Goal: Information Seeking & Learning: Learn about a topic

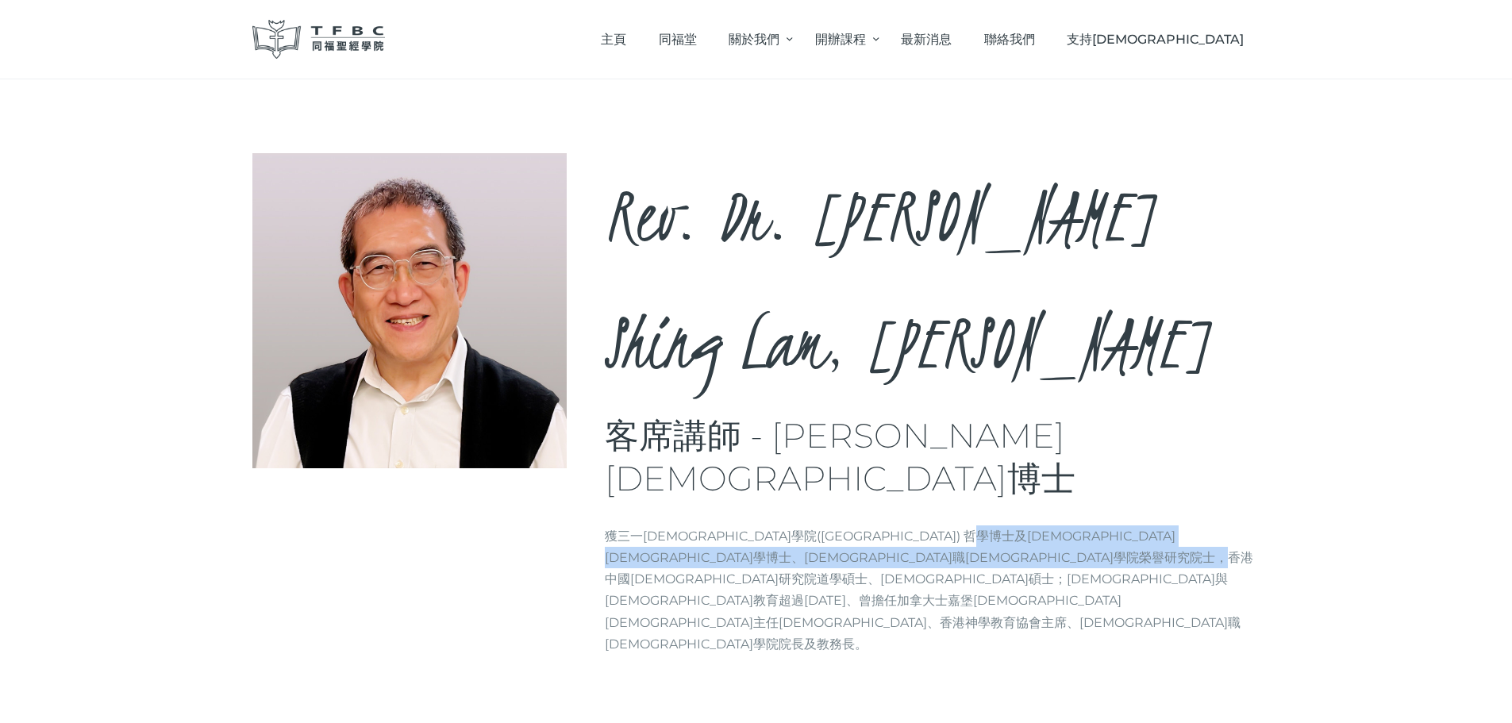
drag, startPoint x: 960, startPoint y: 347, endPoint x: 954, endPoint y: 413, distance: 66.1
click at [954, 413] on div "Rev. Dr. [PERSON_NAME], [PERSON_NAME] 客席講師 - [PERSON_NAME][DEMOGRAPHIC_DATA]博士 …" at bounding box center [933, 410] width 656 height 514
click at [954, 526] on p "獲三一神學院(Trinity Theological Seminary) 哲學博士及教牧學博士、牧職神學院榮譽研究院士，香港中國神學研究院道學碩士、神學碩士；…" at bounding box center [933, 590] width 656 height 129
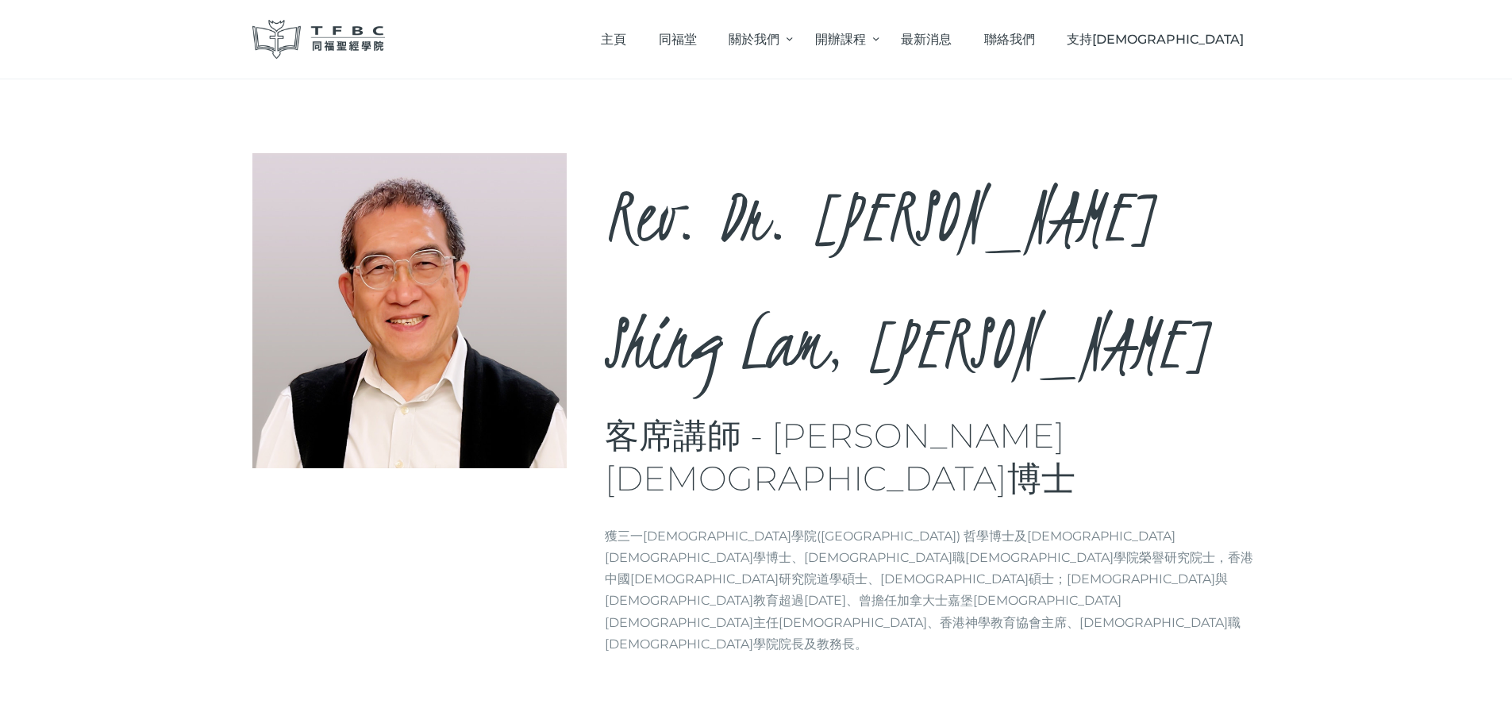
click at [952, 526] on p "獲三一神學院(Trinity Theological Seminary) 哲學博士及教牧學博士、牧職神學院榮譽研究院士，香港中國神學研究院道學碩士、神學碩士；…" at bounding box center [933, 590] width 656 height 129
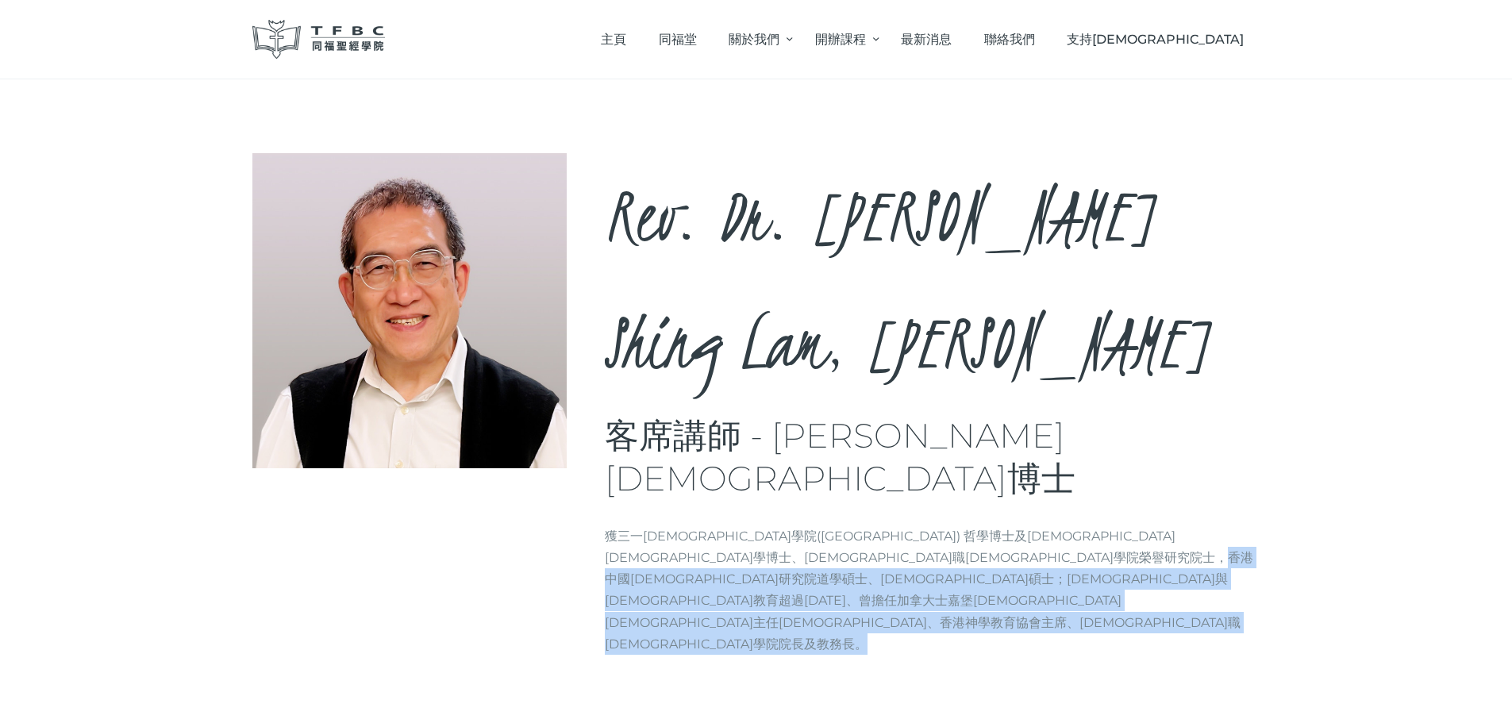
click at [952, 526] on p "獲三一神學院(Trinity Theological Seminary) 哲學博士及教牧學博士、牧職神學院榮譽研究院士，香港中國神學研究院道學碩士、神學碩士；…" at bounding box center [933, 590] width 656 height 129
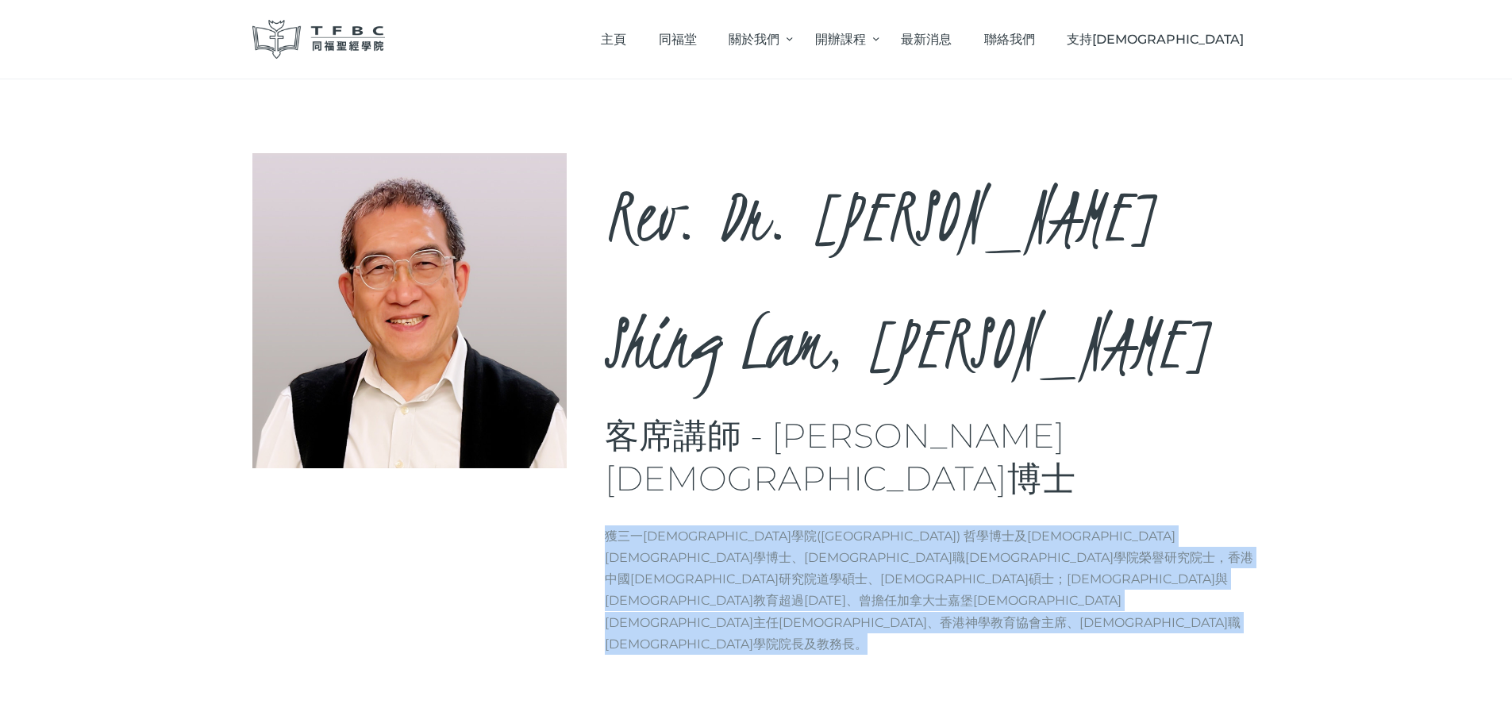
click at [952, 526] on p "獲三一神學院(Trinity Theological Seminary) 哲學博士及教牧學博士、牧職神學院榮譽研究院士，香港中國神學研究院道學碩士、神學碩士；…" at bounding box center [933, 590] width 656 height 129
click at [949, 526] on p "獲三一神學院(Trinity Theological Seminary) 哲學博士及教牧學博士、牧職神學院榮譽研究院士，香港中國神學研究院道學碩士、神學碩士；…" at bounding box center [933, 590] width 656 height 129
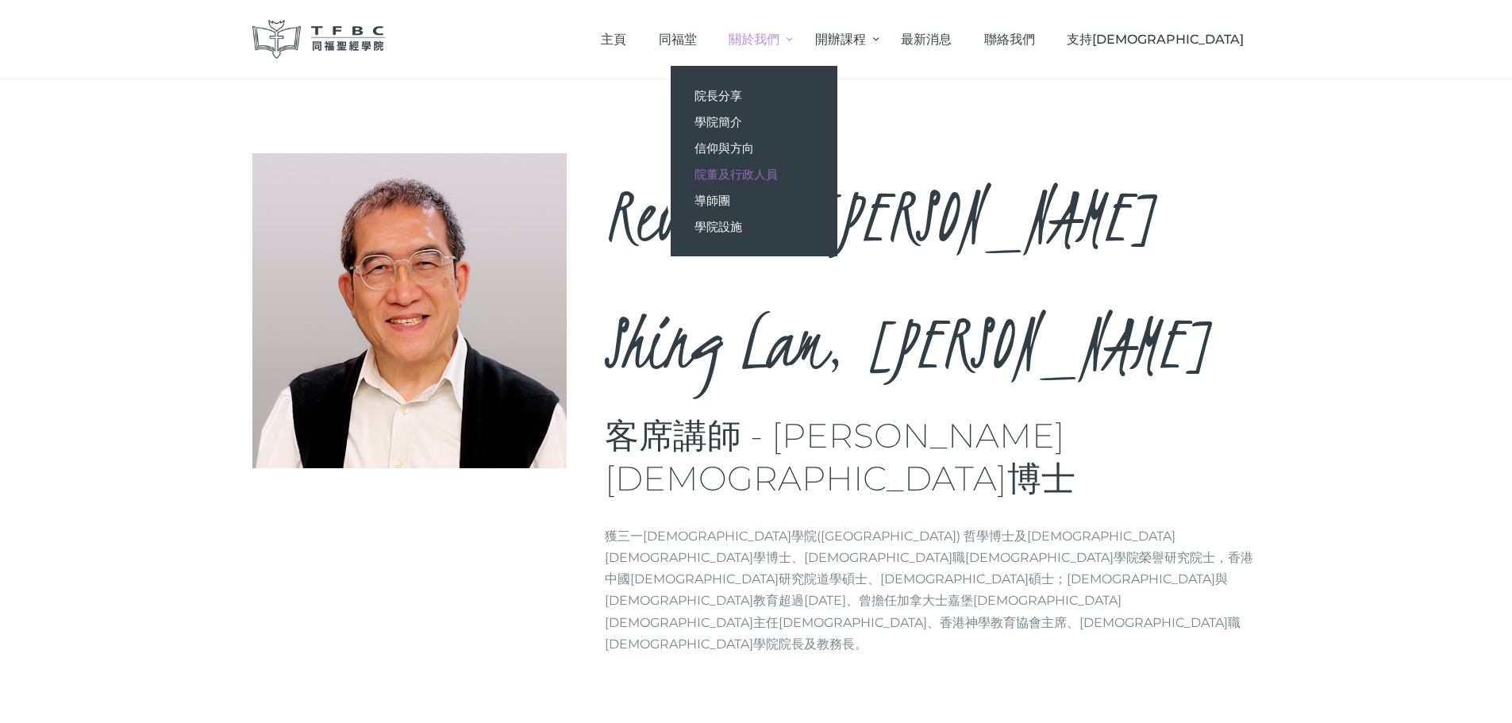
click at [778, 179] on span "院董及行政人員" at bounding box center [736, 174] width 83 height 15
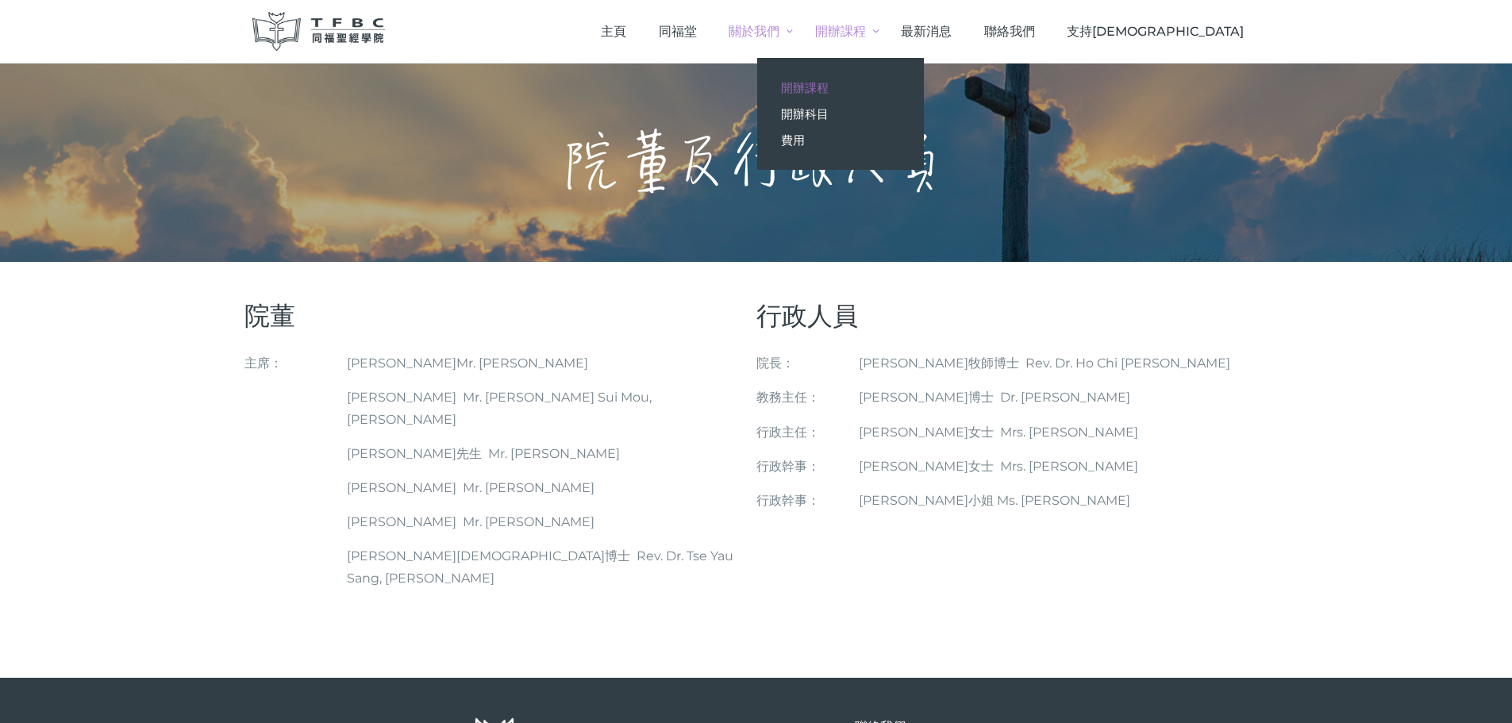
click at [829, 81] on span "開辦課程" at bounding box center [805, 87] width 48 height 15
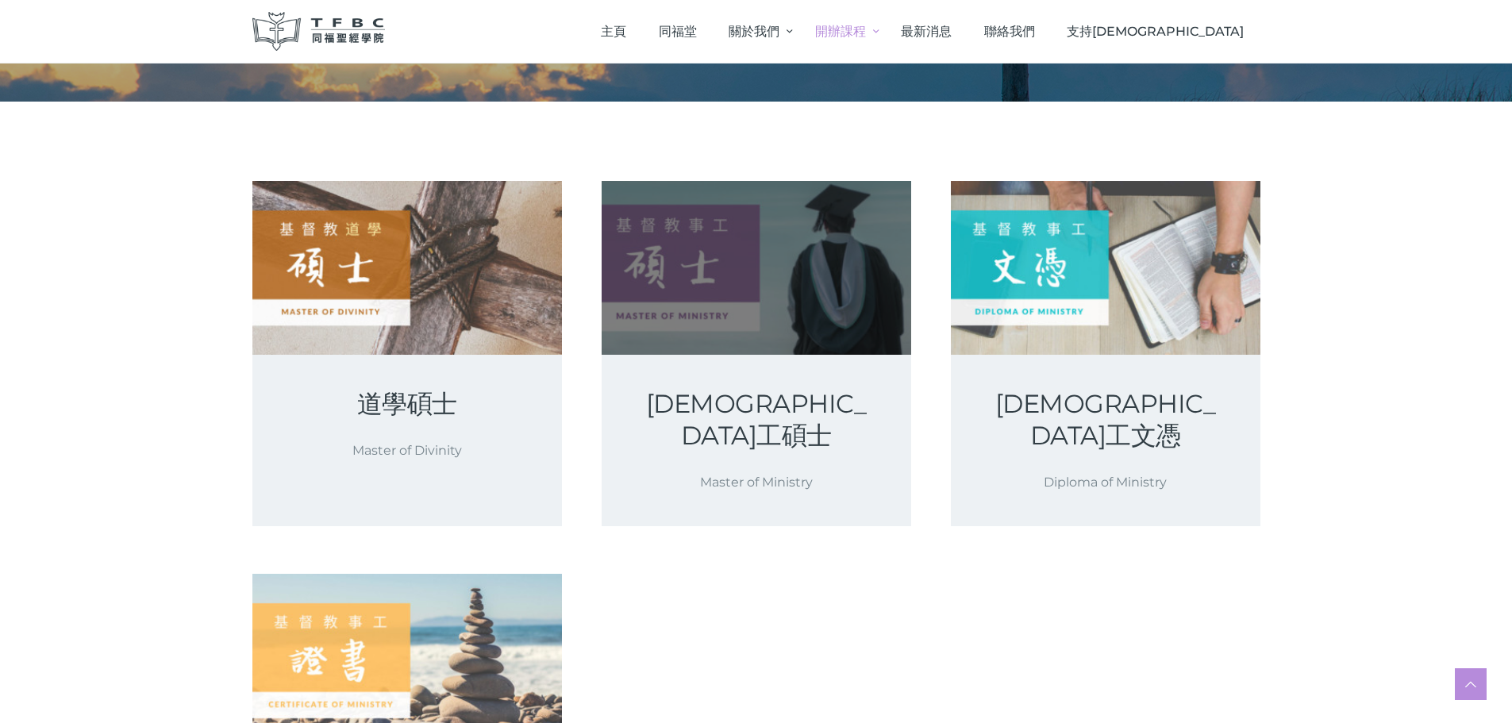
scroll to position [159, 0]
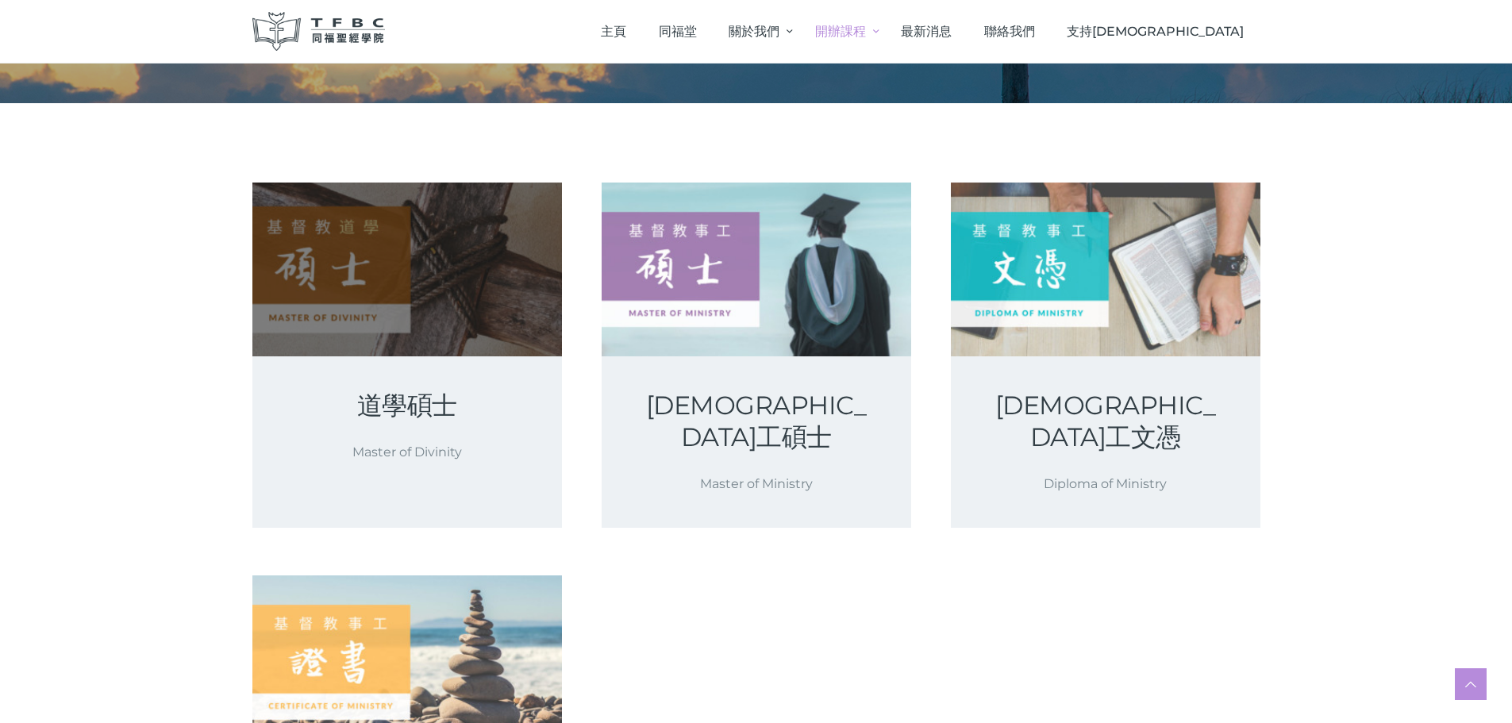
click at [445, 337] on link at bounding box center [407, 270] width 310 height 174
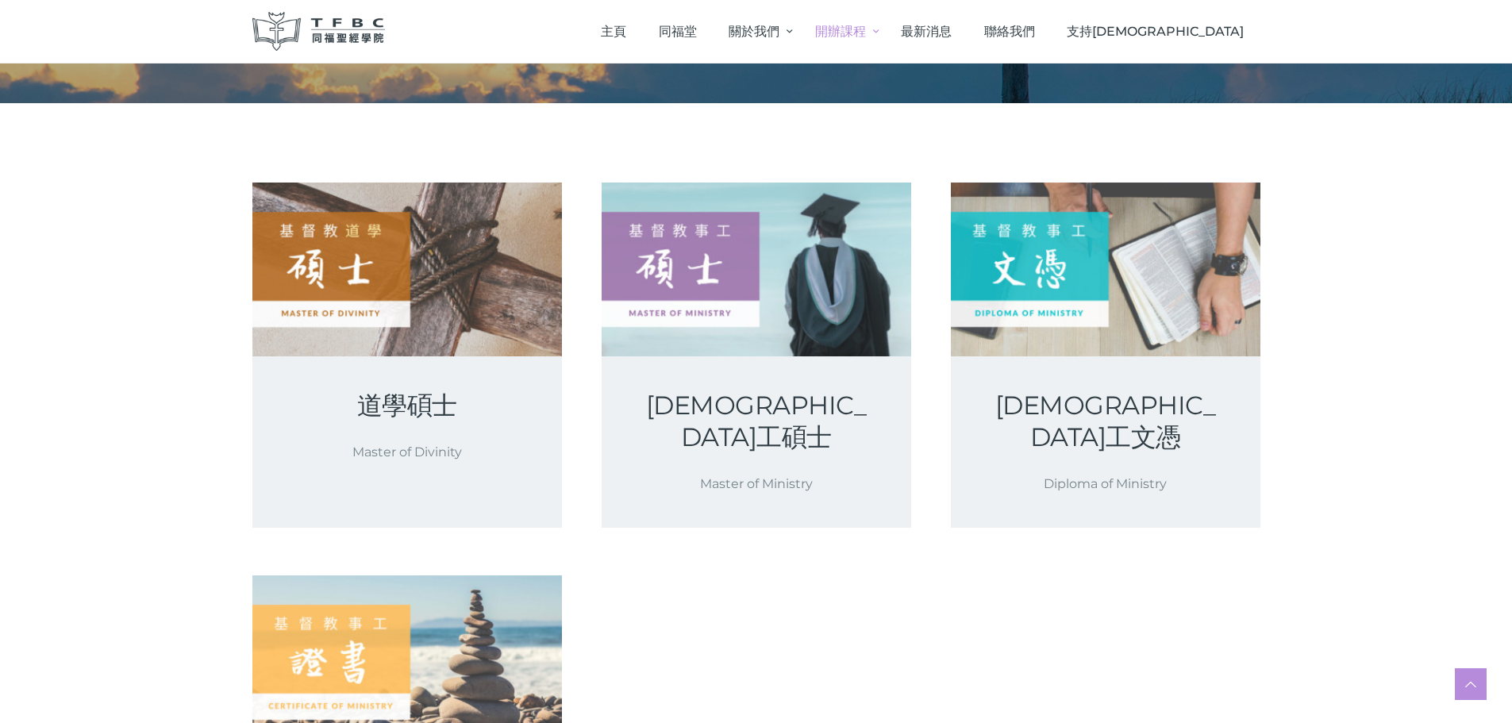
click at [825, 330] on body "Skip to content Skip to footer 主頁 [DEMOGRAPHIC_DATA] 關於我們 院長分享 學院簡介 信仰與方向 院董及行政…" at bounding box center [756, 581] width 1512 height 1480
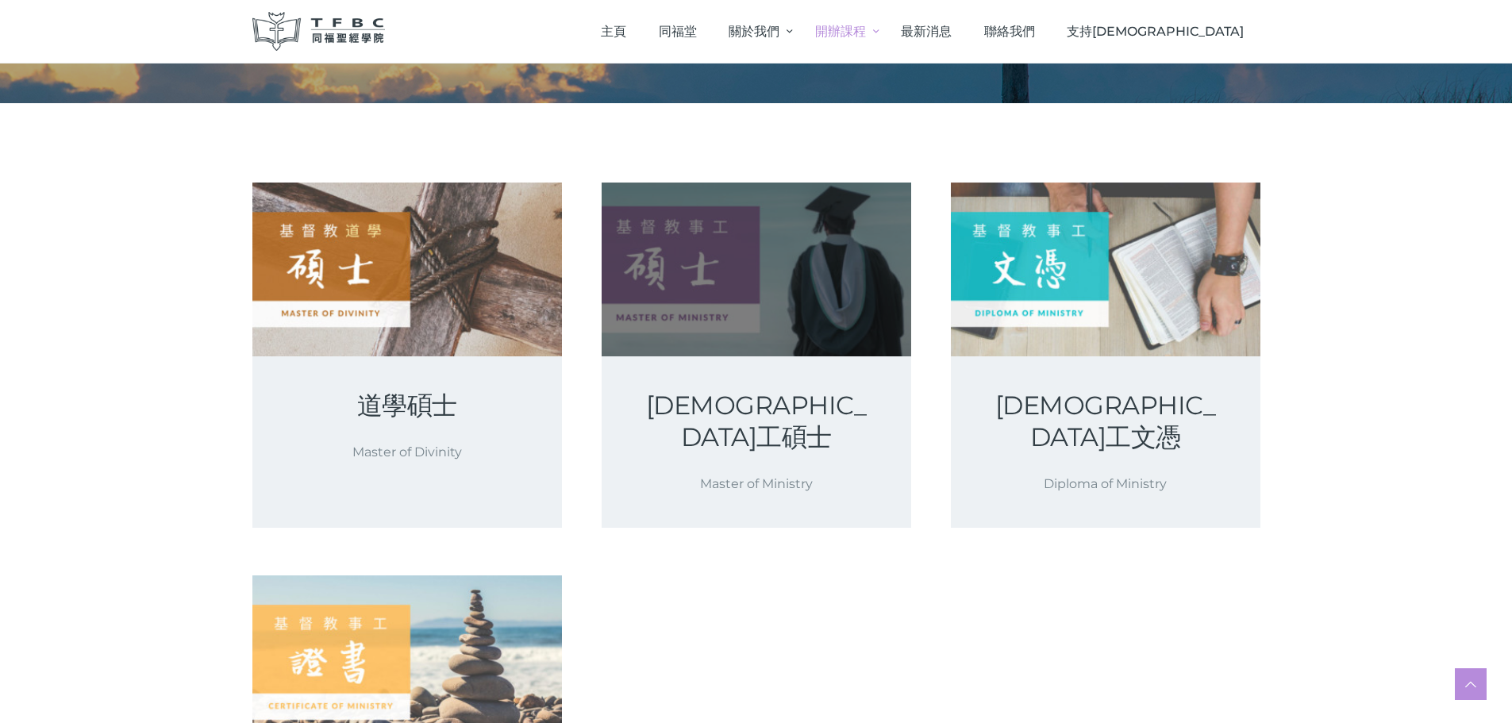
click at [829, 353] on link at bounding box center [757, 270] width 310 height 174
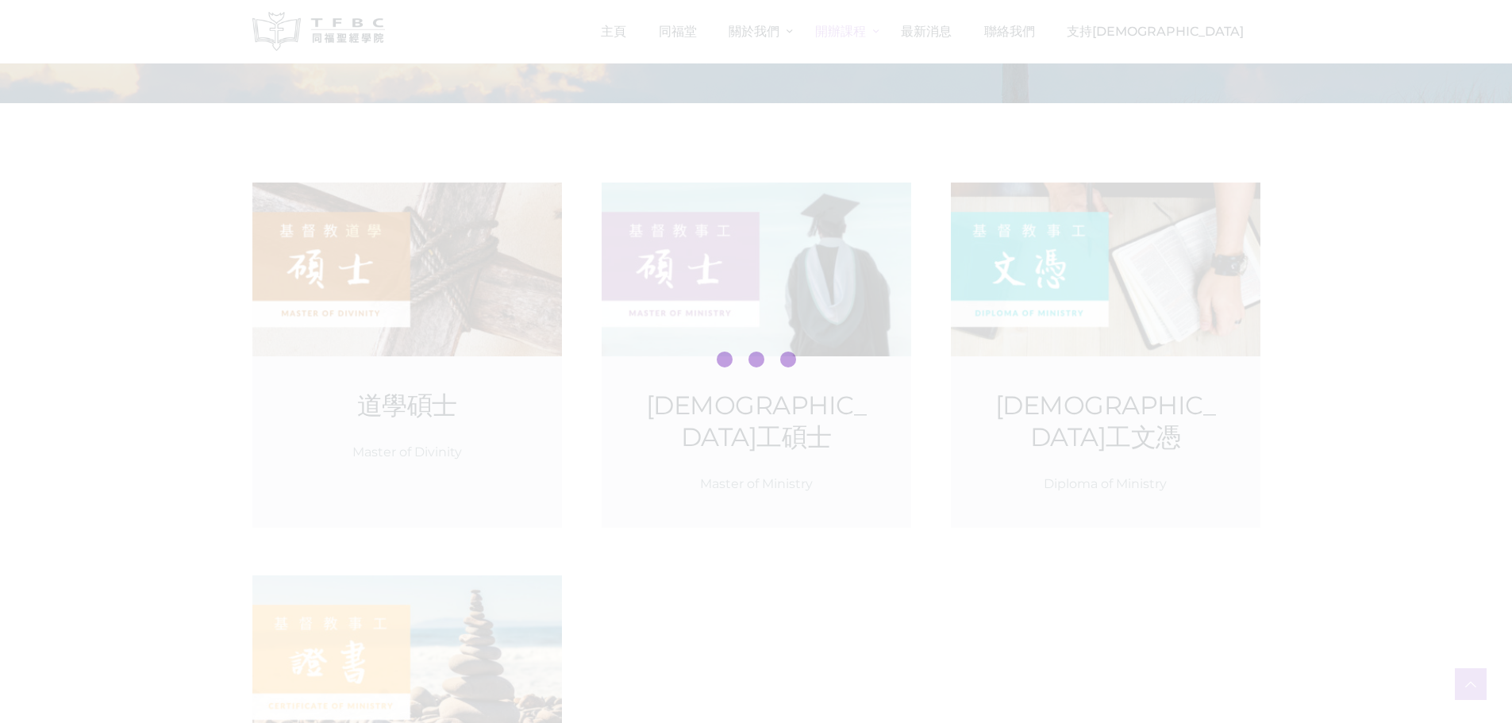
click at [835, 321] on div at bounding box center [756, 361] width 1512 height 723
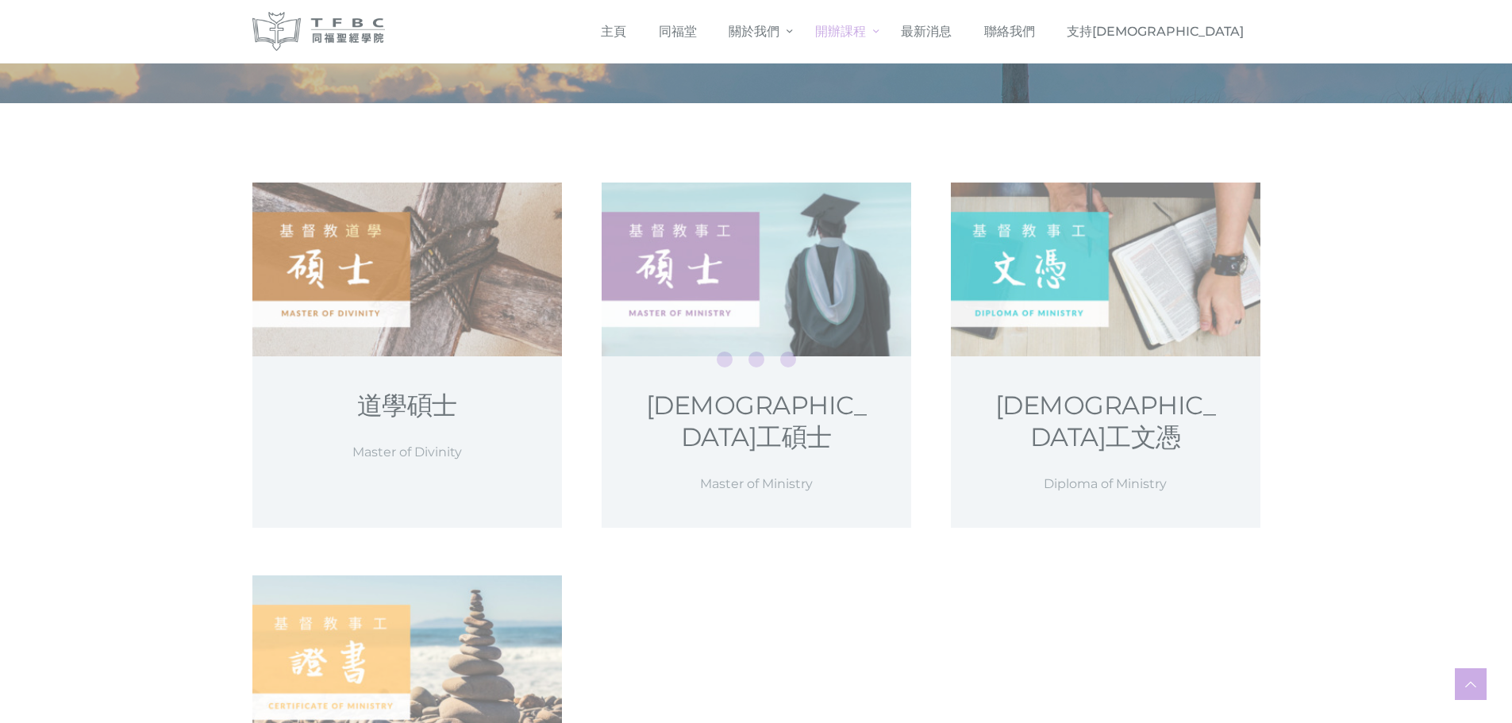
click at [805, 333] on div at bounding box center [756, 361] width 1512 height 723
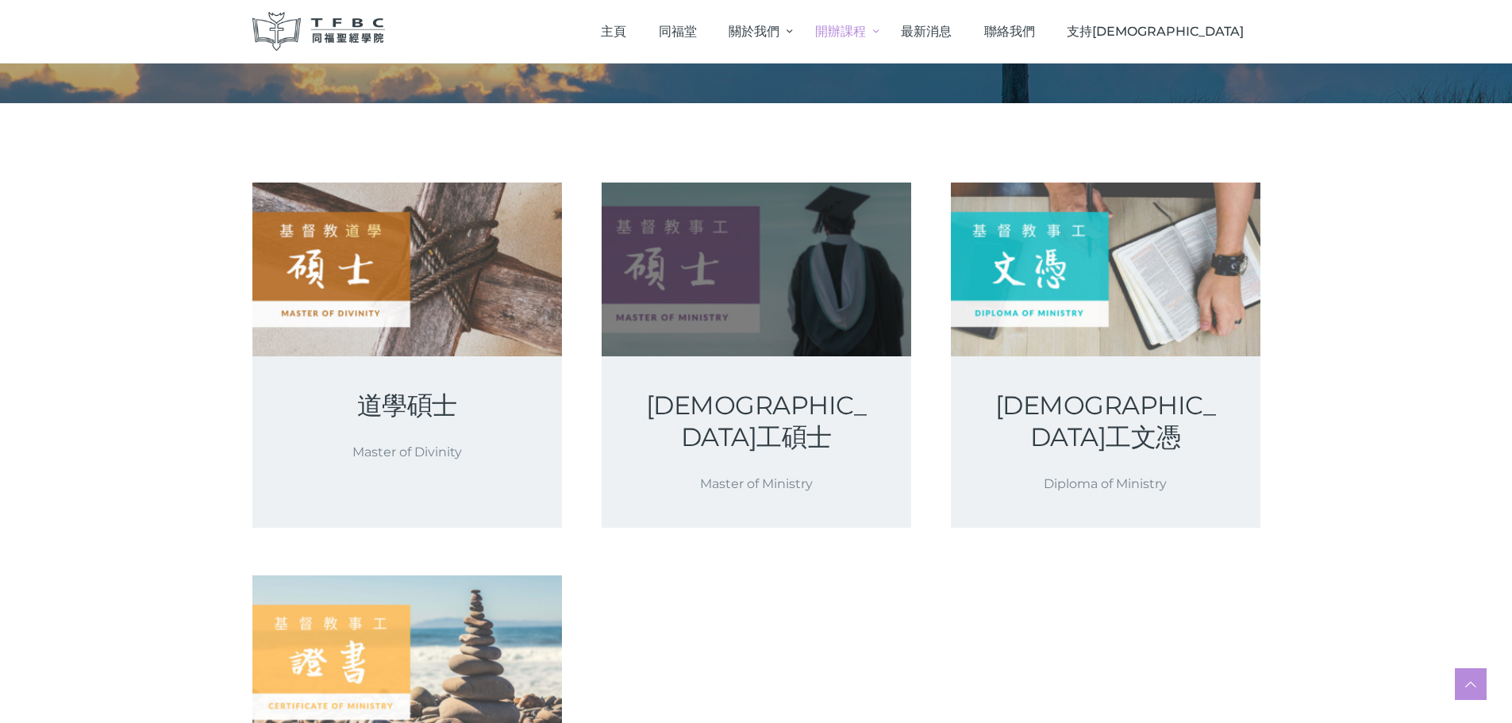
click at [778, 346] on link at bounding box center [757, 270] width 310 height 174
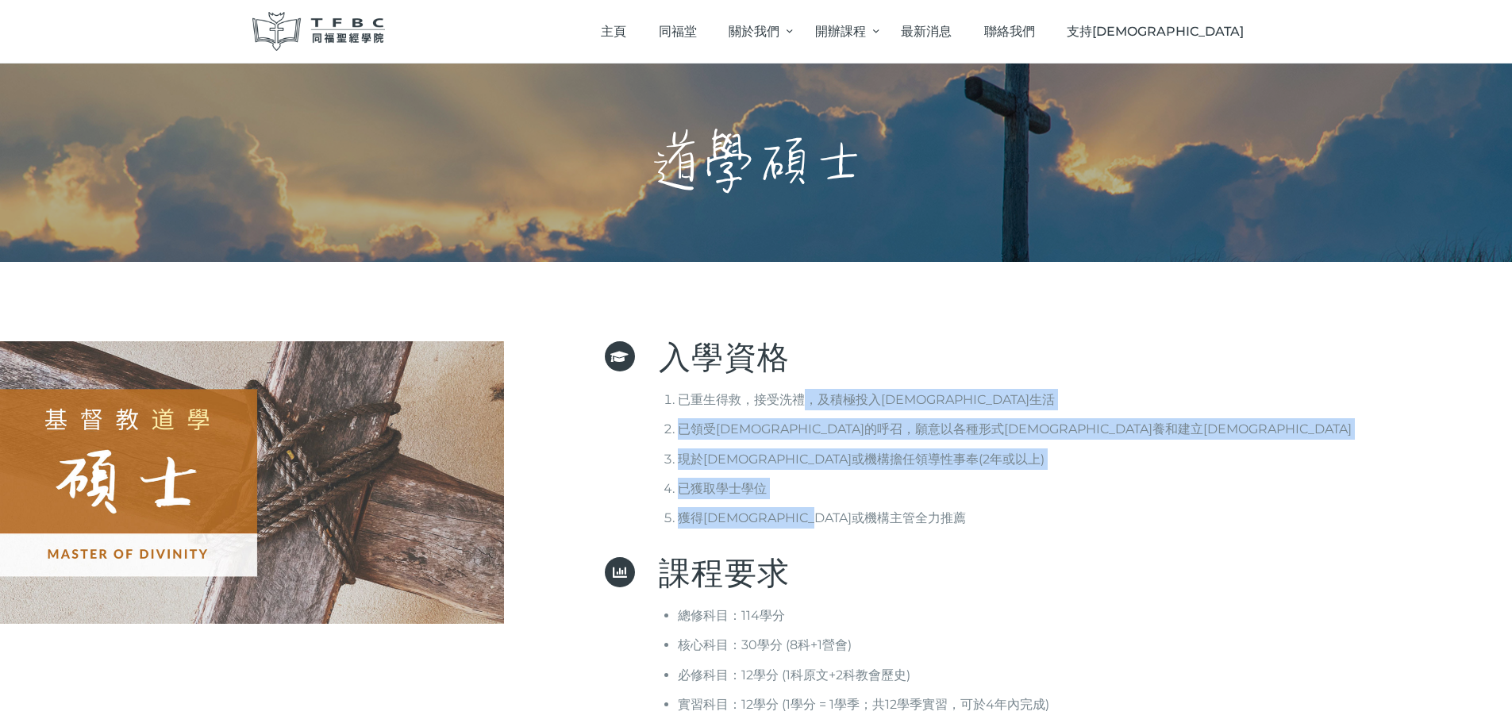
drag, startPoint x: 808, startPoint y: 402, endPoint x: 1036, endPoint y: 518, distance: 255.6
click at [1036, 518] on ol "已重生得救，接受洗禮，及積極投入教會生活 已領受神的呼召，願意以各種形式牧養和建立信徒 現於教會或機構擔任領導性事奉(2年或以上) 已獲取學士學位 獲得教會牧…" at bounding box center [1085, 459] width 853 height 140
click at [1036, 518] on li "獲得教會牧者或機構主管全力推薦" at bounding box center [1095, 517] width 834 height 21
drag, startPoint x: 1036, startPoint y: 518, endPoint x: 959, endPoint y: 358, distance: 177.9
click at [959, 358] on div "入學資格 已重生得救，接受洗禮，及積極投入教會生活 已領受神的呼召，願意以各種形式牧養和建立信徒 現於教會或機構擔任領導性事奉(2年或以上) 已獲取學士學位 …" at bounding box center [1085, 441] width 853 height 200
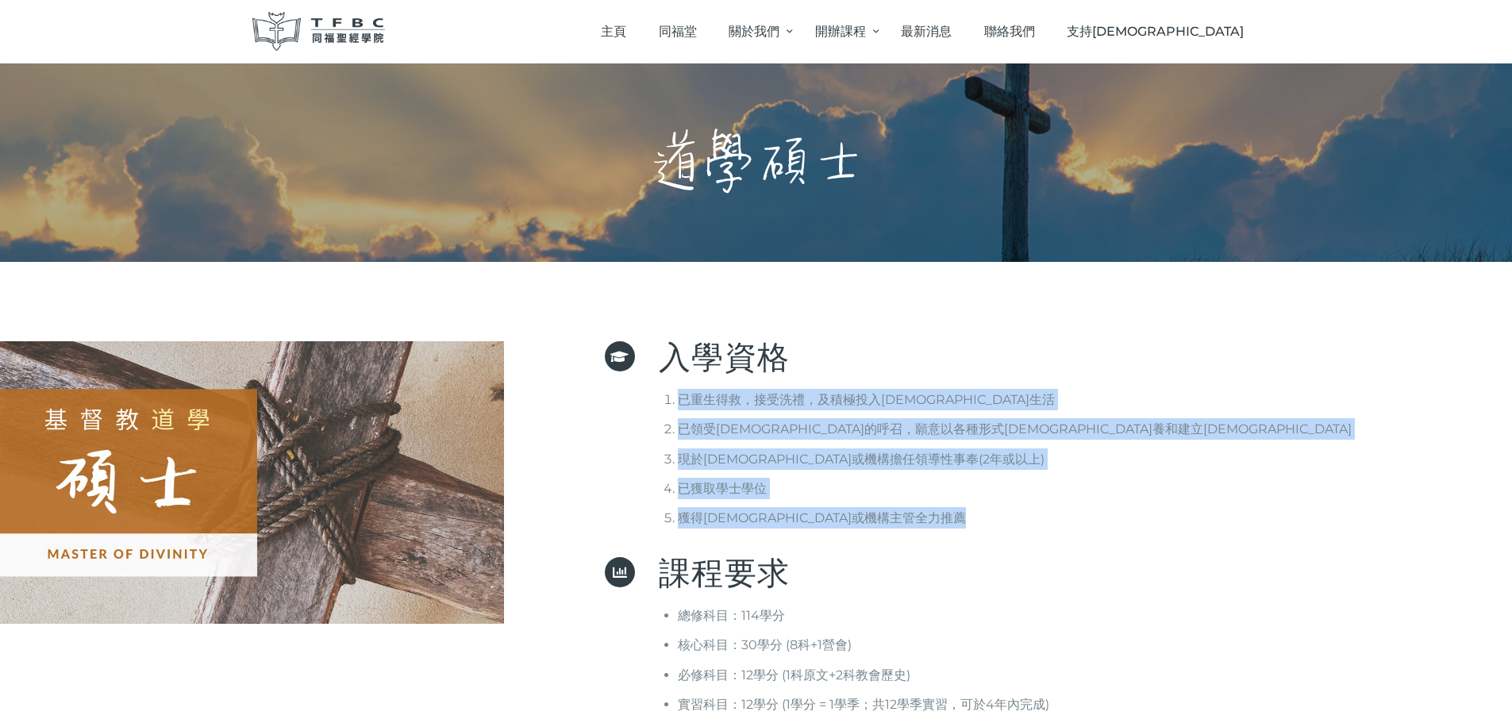
click at [959, 358] on p "入學資格" at bounding box center [1085, 357] width 853 height 32
drag, startPoint x: 959, startPoint y: 358, endPoint x: 937, endPoint y: 537, distance: 179.9
click at [937, 537] on div "入學資格 已重生得救，接受洗禮，及積極投入教會生活 已領受神的呼召，願意以各種形式牧養和建立信徒 現於教會或機構擔任領導性事奉(2年或以上) 已獲取學士學位 …" at bounding box center [1085, 441] width 853 height 200
drag, startPoint x: 937, startPoint y: 537, endPoint x: 939, endPoint y: 349, distance: 187.3
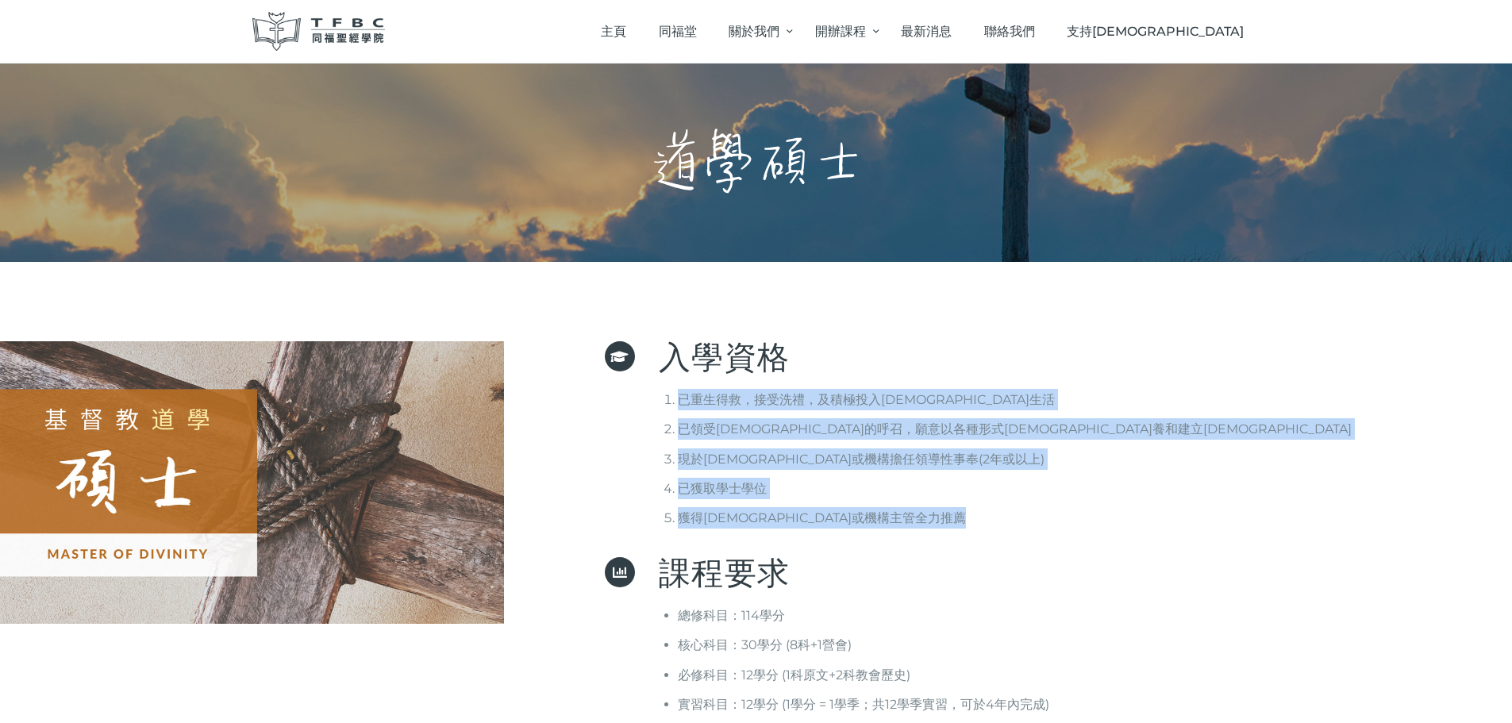
click at [939, 349] on div "入學資格 已重生得救，接受洗禮，及積極投入教會生活 已領受神的呼召，願意以各種形式牧養和建立信徒 現於教會或機構擔任領導性事奉(2年或以上) 已獲取學士學位 …" at bounding box center [1085, 441] width 853 height 200
click at [939, 349] on p "入學資格" at bounding box center [1085, 357] width 853 height 32
drag, startPoint x: 939, startPoint y: 349, endPoint x: 944, endPoint y: 503, distance: 154.1
click at [944, 503] on div "入學資格 已重生得救，接受洗禮，及積極投入教會生活 已領受神的呼召，願意以各種形式牧養和建立信徒 現於教會或機構擔任領導性事奉(2年或以上) 已獲取學士學位 …" at bounding box center [1085, 441] width 853 height 200
click at [944, 503] on ol "已重生得救，接受洗禮，及積極投入教會生活 已領受神的呼召，願意以各種形式牧養和建立信徒 現於教會或機構擔任領導性事奉(2年或以上) 已獲取學士學位 獲得教會牧…" at bounding box center [1085, 459] width 853 height 140
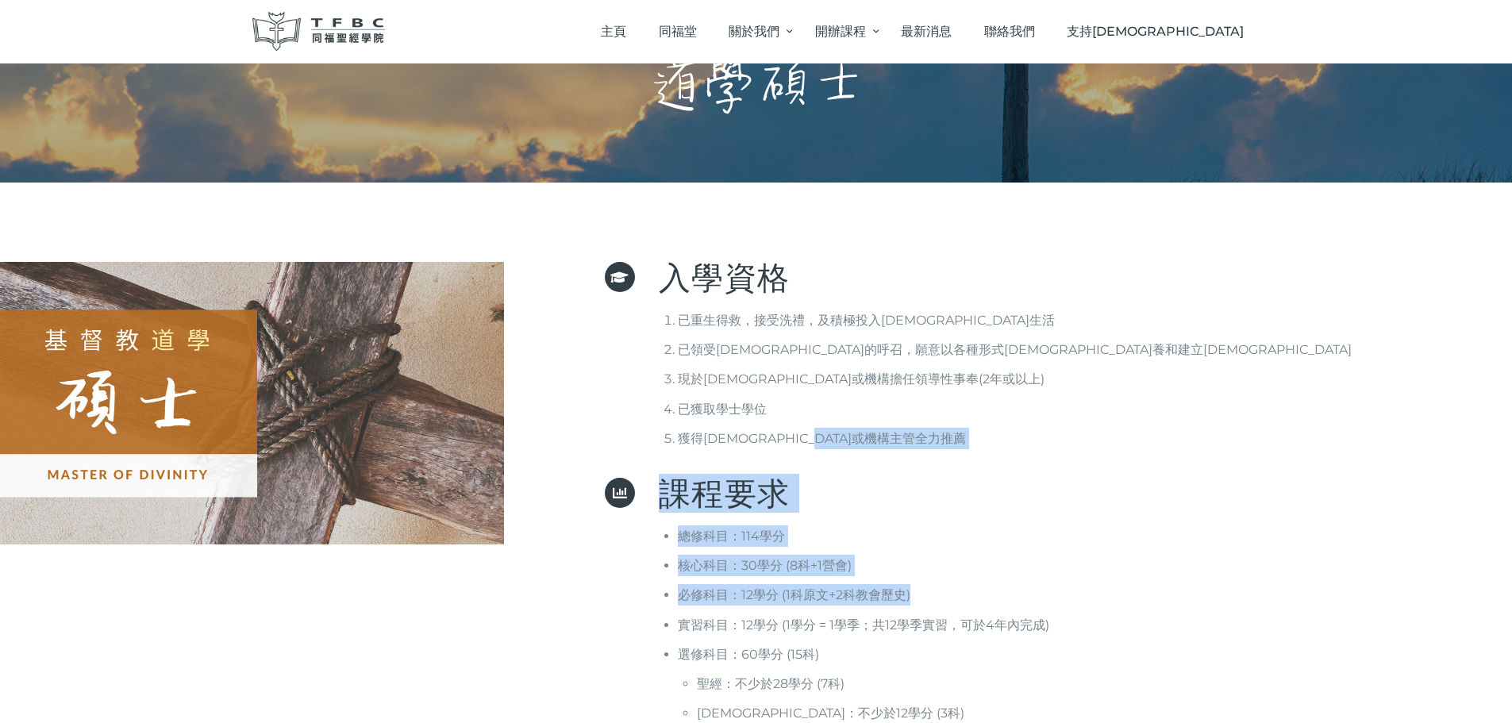
drag, startPoint x: 918, startPoint y: 492, endPoint x: 1066, endPoint y: 581, distance: 172.3
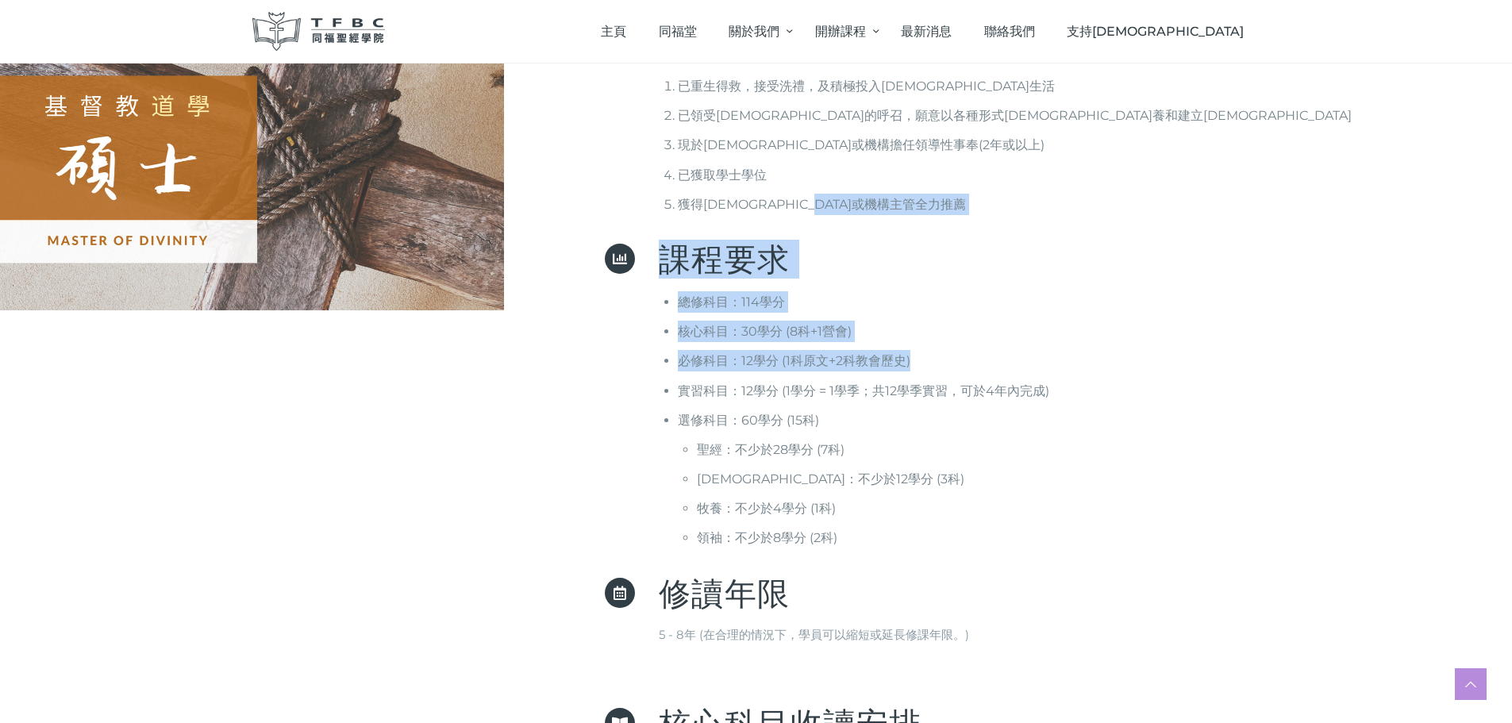
scroll to position [476, 0]
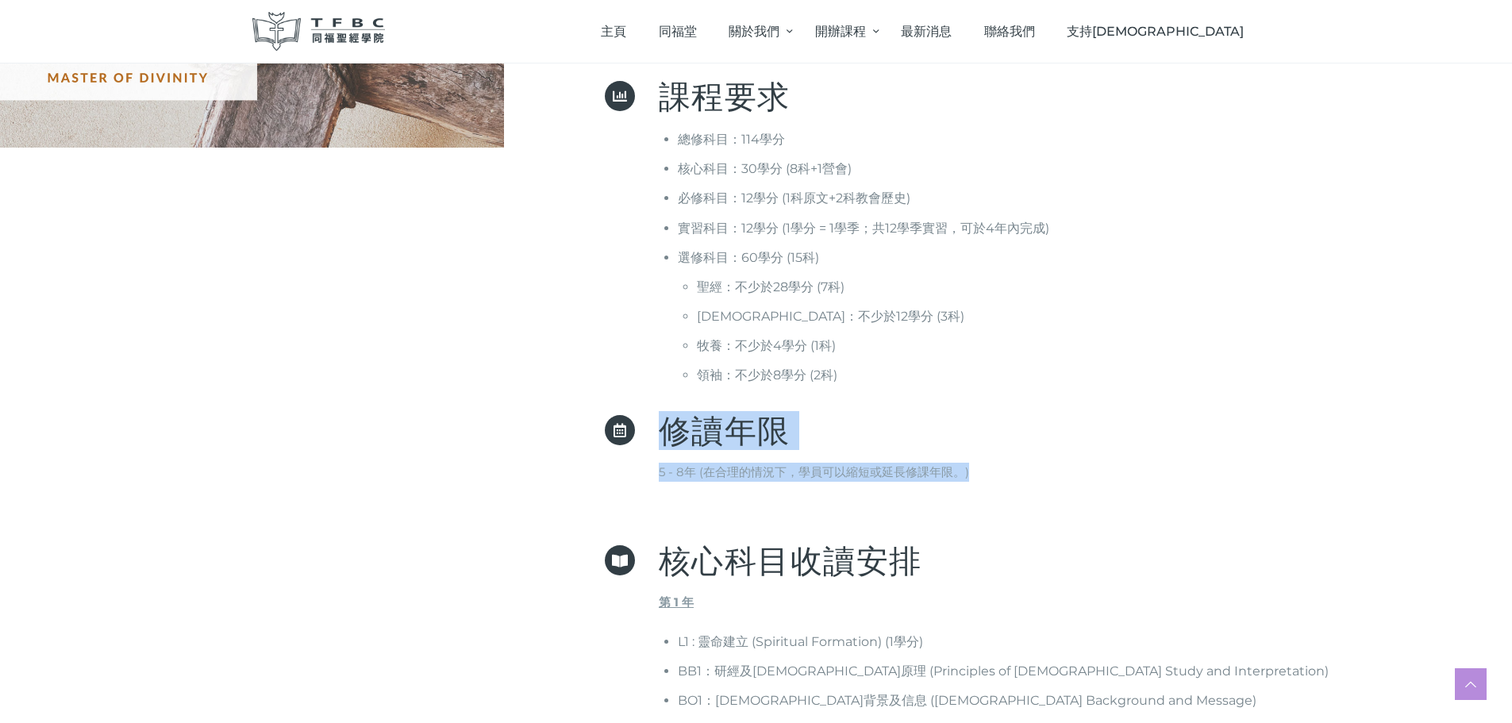
drag, startPoint x: 1040, startPoint y: 488, endPoint x: 1043, endPoint y: 387, distance: 100.9
click at [1043, 387] on div "課程要求 總修科目：114學分 核心科目：30學分 (8科+1營會) 必修科目：12學分 (1科原文+2科教會歷史) 實習科目：12學分 (1學分 = 1學季…" at bounding box center [1085, 240] width 853 height 318
drag, startPoint x: 1043, startPoint y: 387, endPoint x: 1053, endPoint y: 502, distance: 115.5
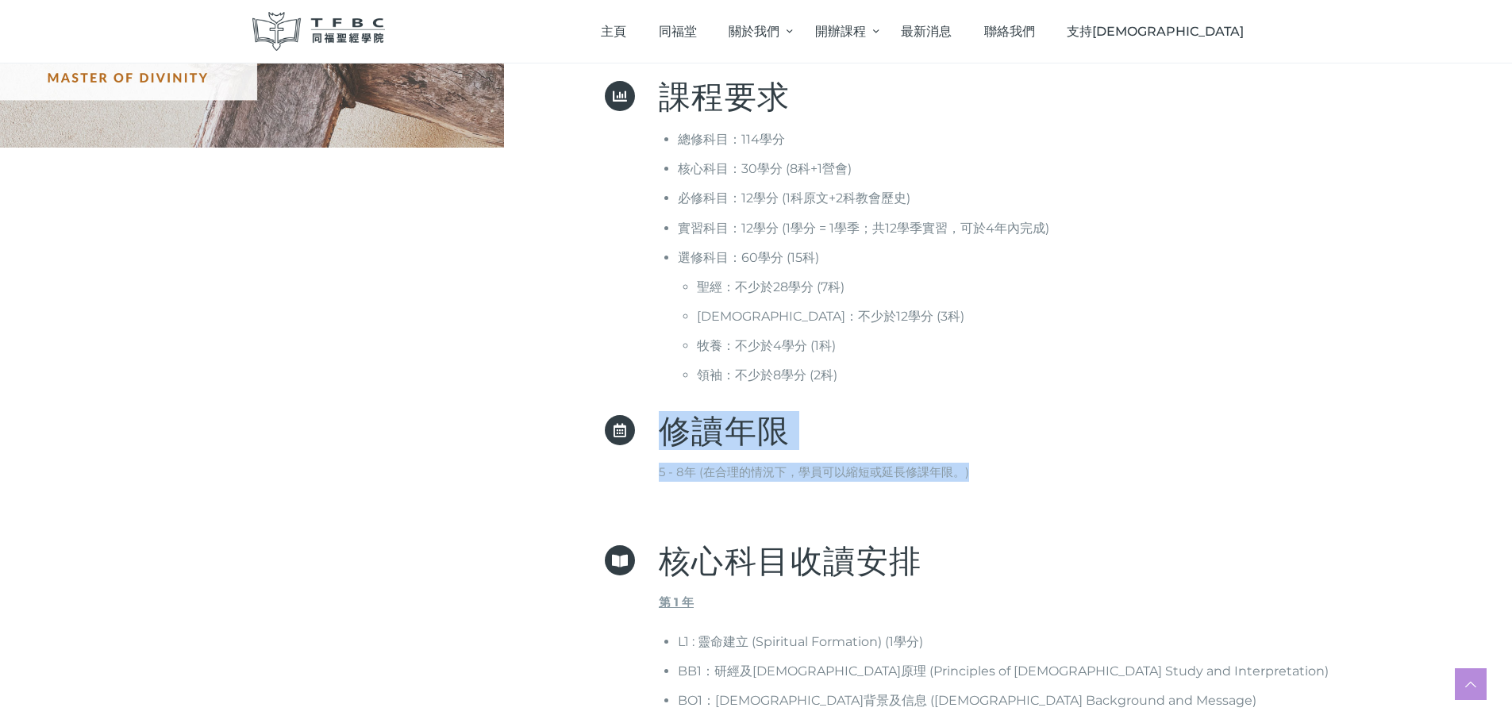
click at [1053, 502] on div "修讀年限 5 - 8年 (在合理的情況下，學員可以縮短或延長修課年限。)" at bounding box center [1058, 480] width 907 height 130
drag, startPoint x: 1053, startPoint y: 502, endPoint x: 1063, endPoint y: 572, distance: 69.8
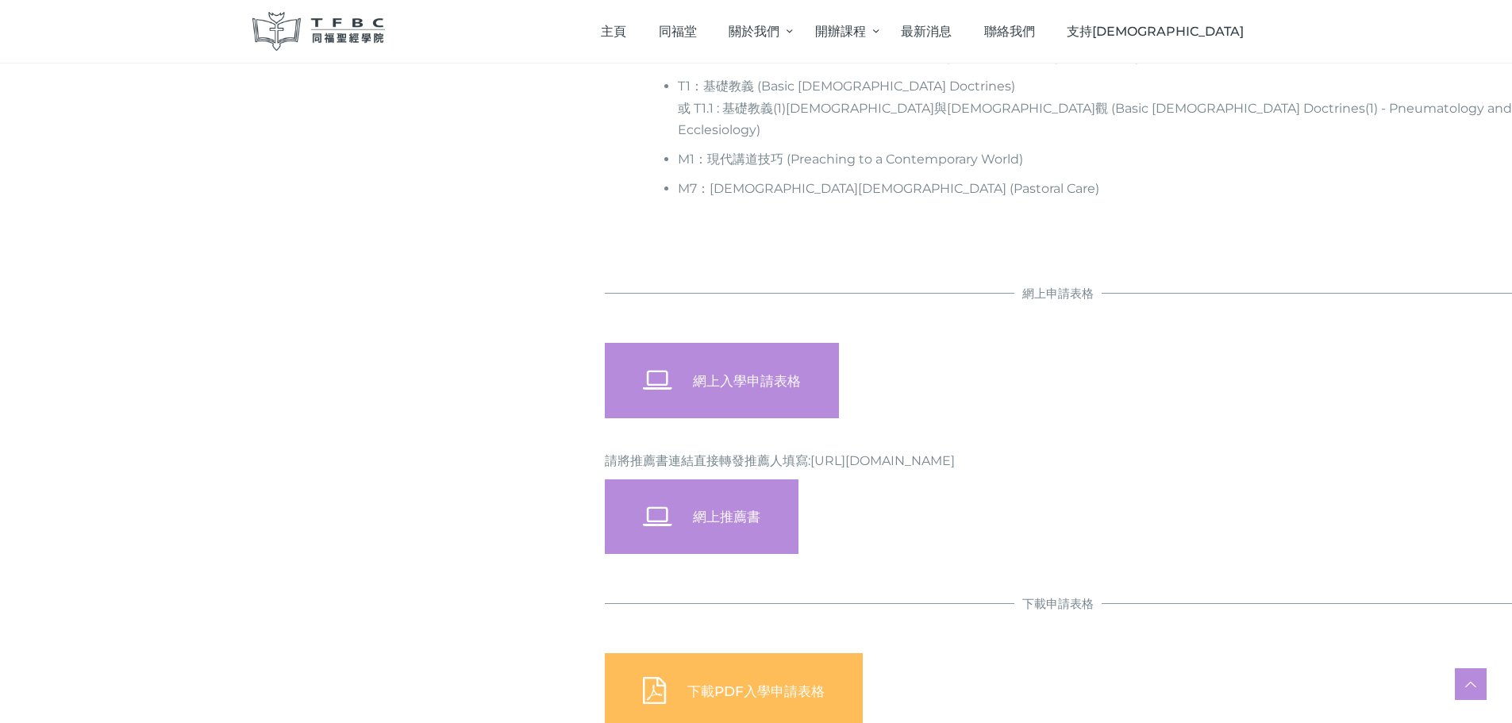
scroll to position [1588, 0]
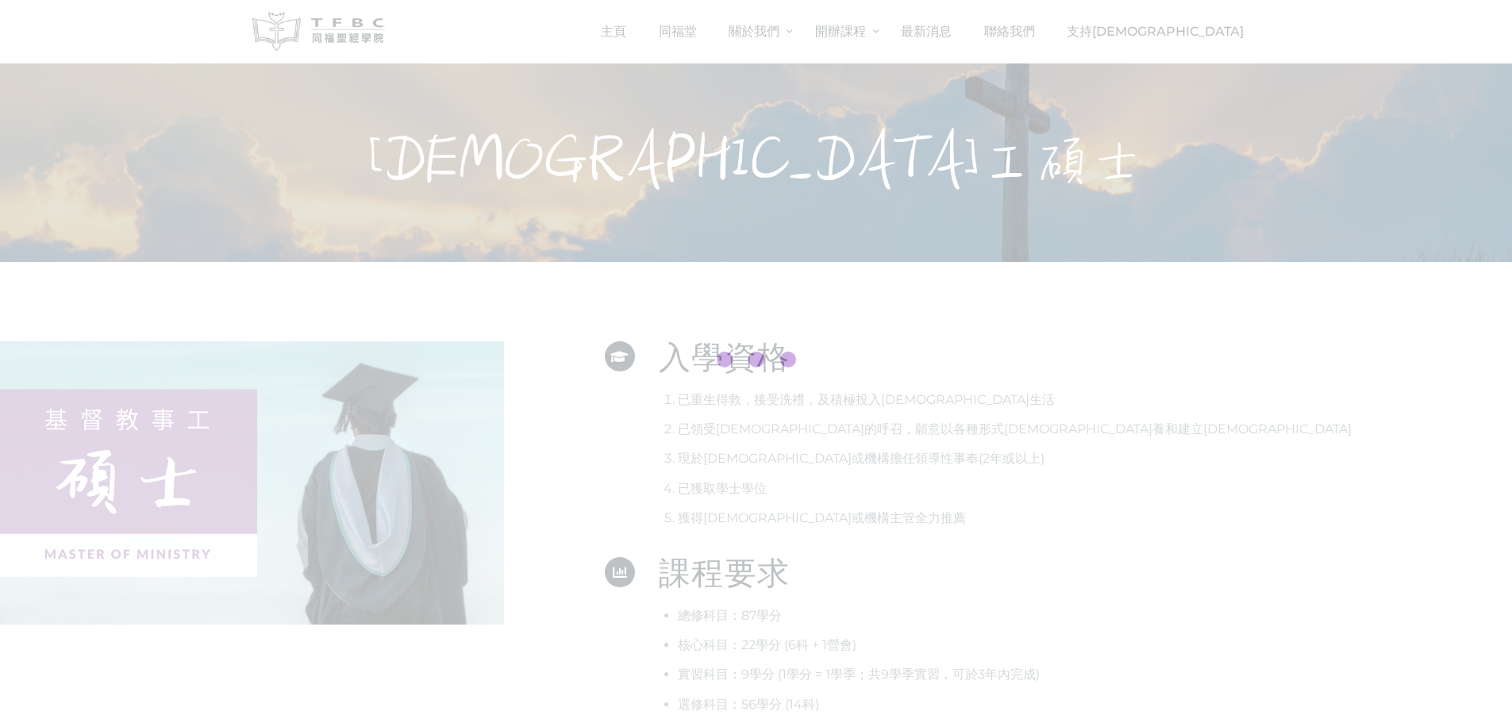
scroll to position [79, 0]
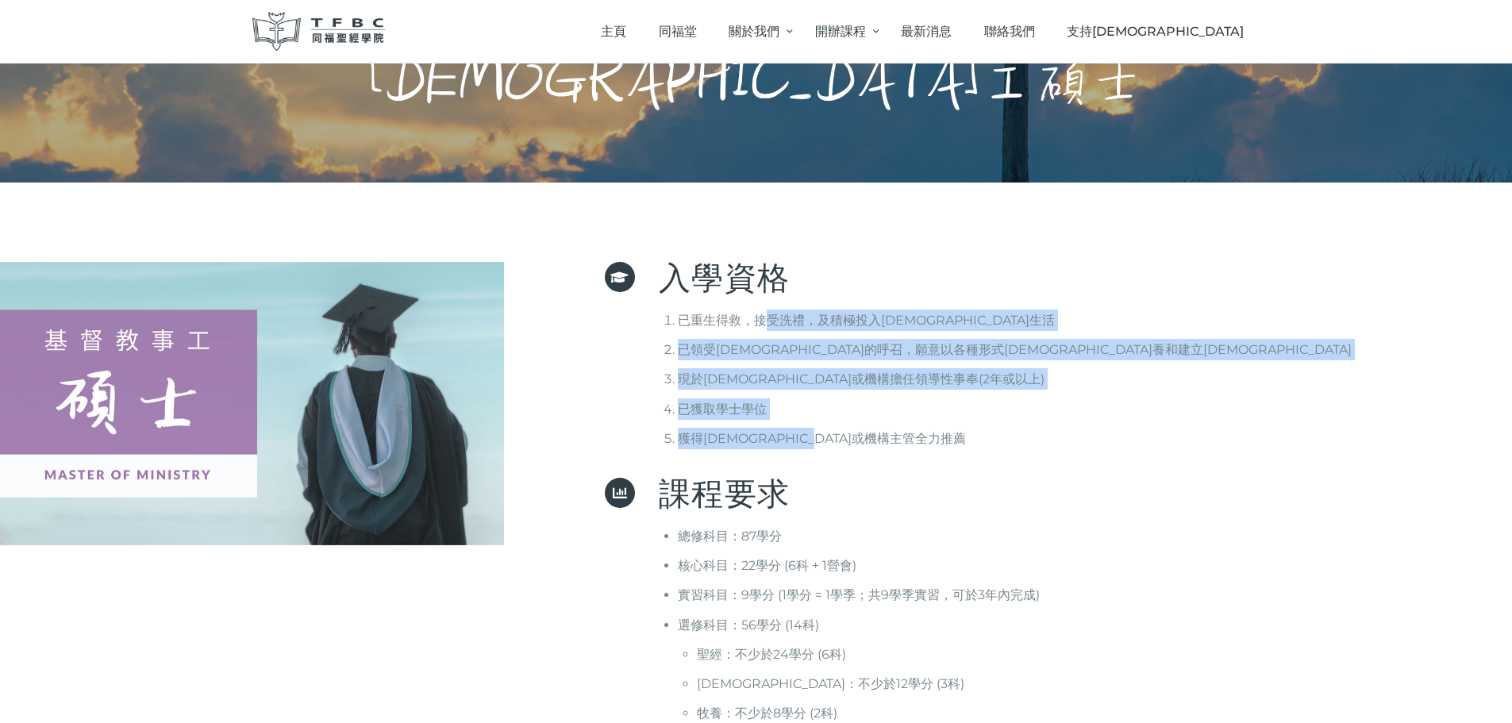
drag, startPoint x: 766, startPoint y: 302, endPoint x: 893, endPoint y: 445, distance: 190.6
click at [893, 445] on div "入學資格 已重生得救，接受洗禮，及積極投入教會生活 已領受神的呼召，願意以各種形式牧養和建立信徒 現於教會或機構擔任領導性事奉(2年或以上) 已獲取學士學位 …" at bounding box center [1085, 362] width 853 height 200
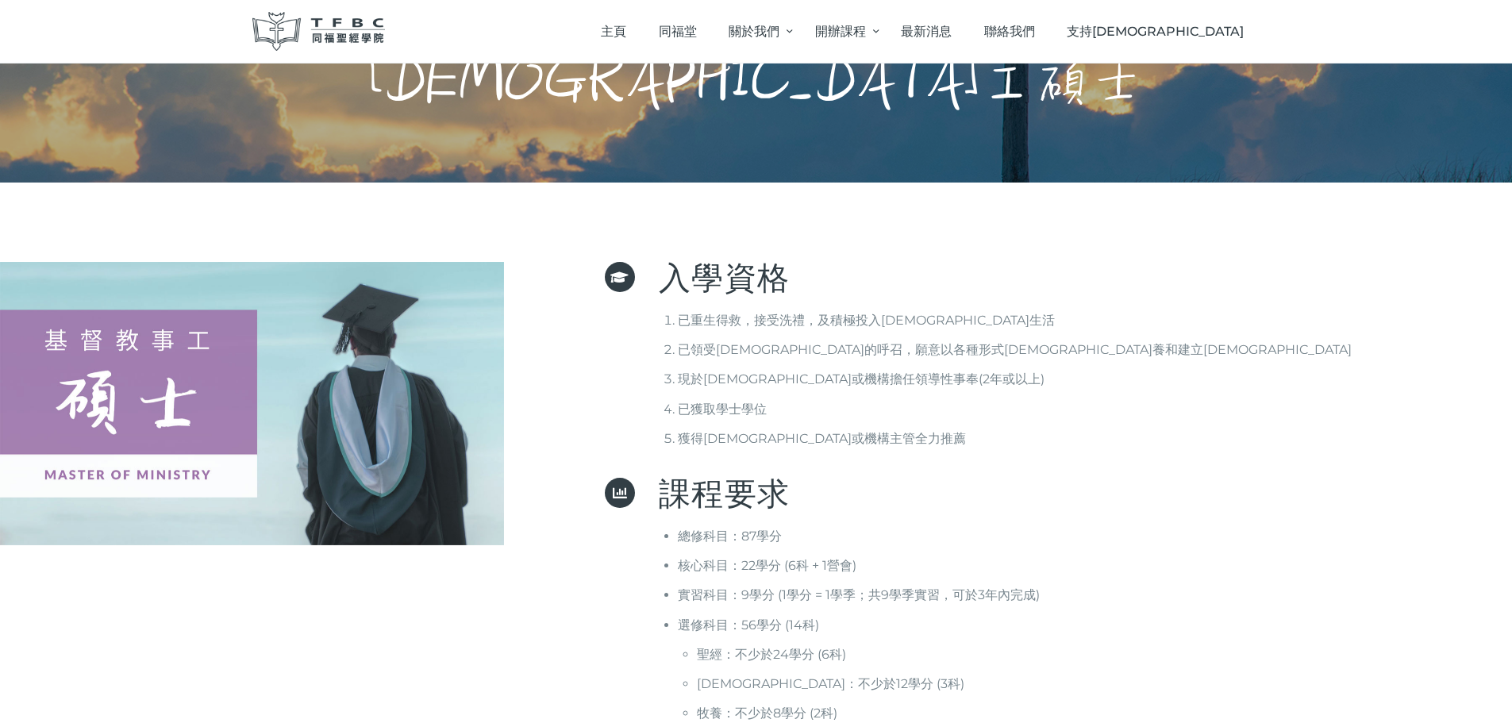
click at [911, 287] on p "入學資格" at bounding box center [1085, 278] width 853 height 32
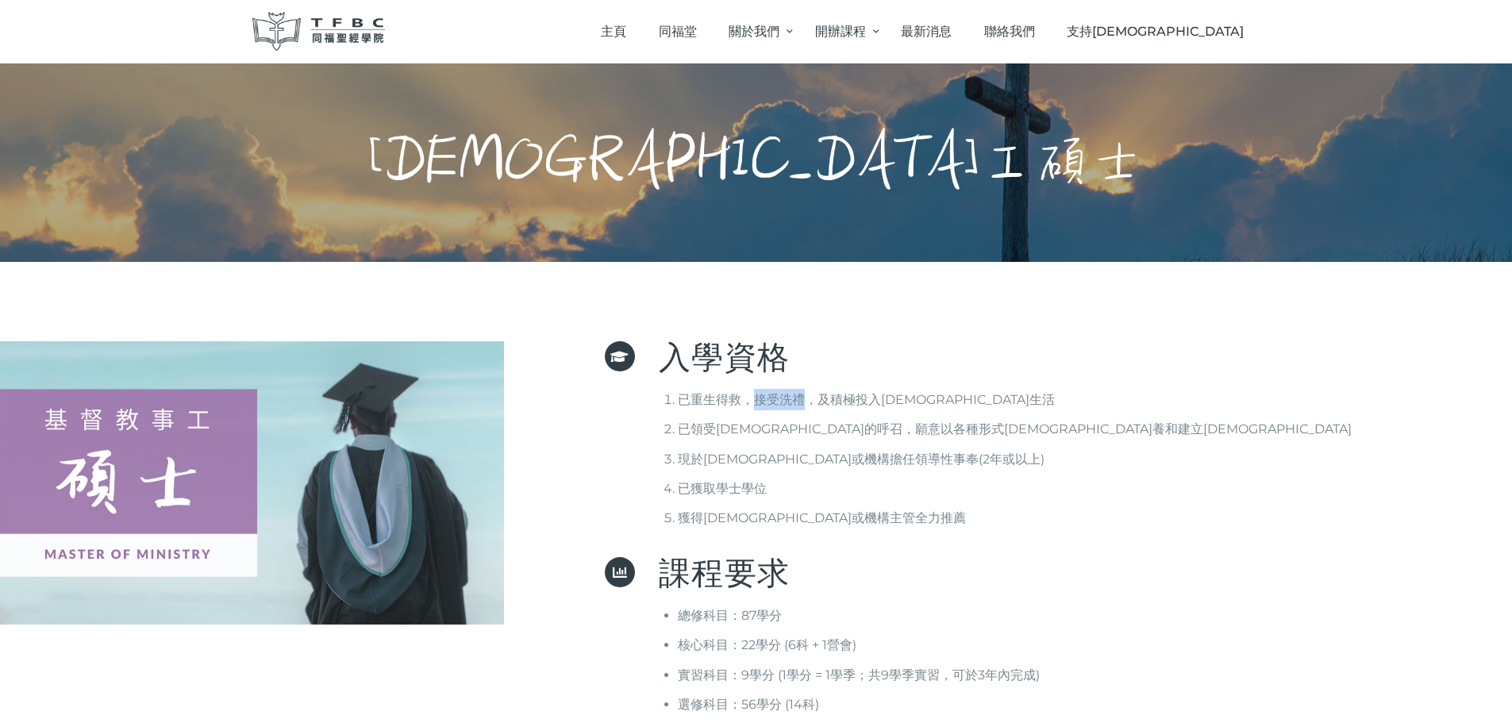
drag, startPoint x: 753, startPoint y: 396, endPoint x: 803, endPoint y: 398, distance: 50.9
click at [803, 398] on li "已重生得救，接受洗禮，及積極投入[DEMOGRAPHIC_DATA]生活" at bounding box center [1095, 399] width 834 height 21
